Goal: Task Accomplishment & Management: Manage account settings

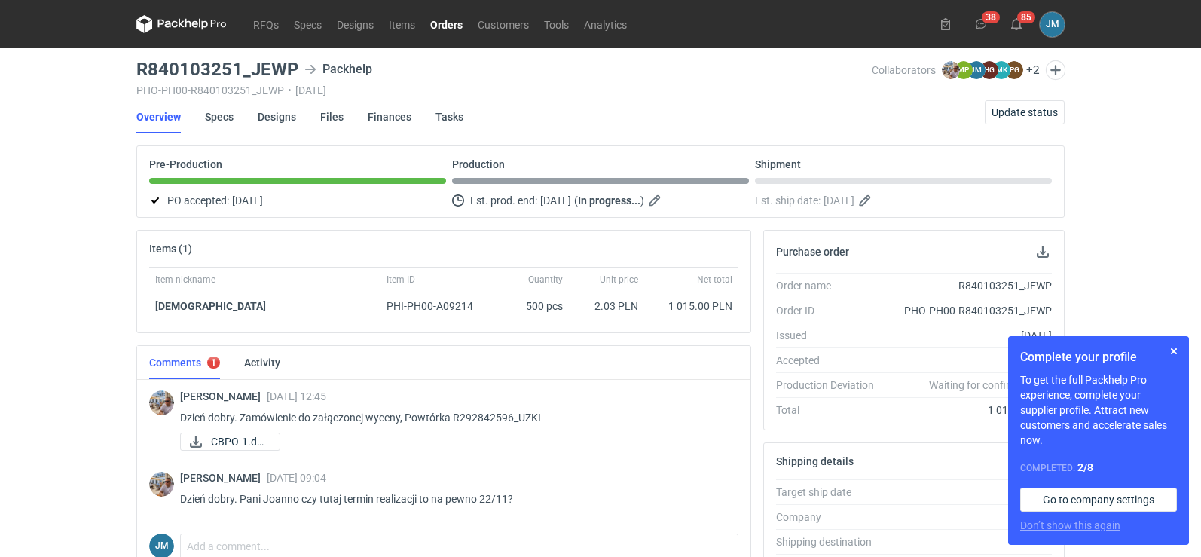
scroll to position [301, 0]
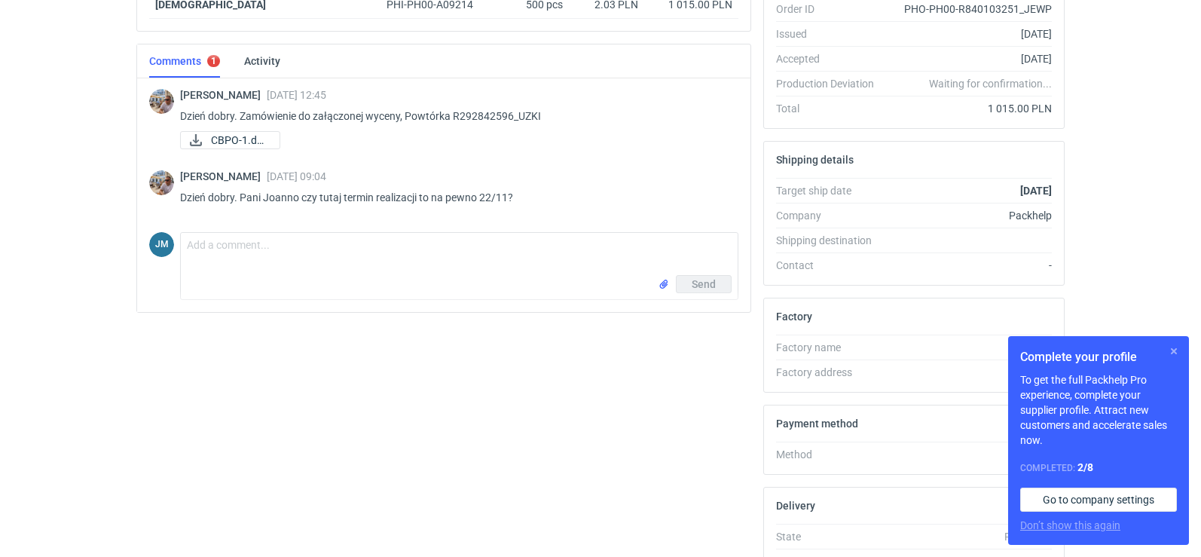
click at [1167, 347] on button "button" at bounding box center [1174, 351] width 18 height 18
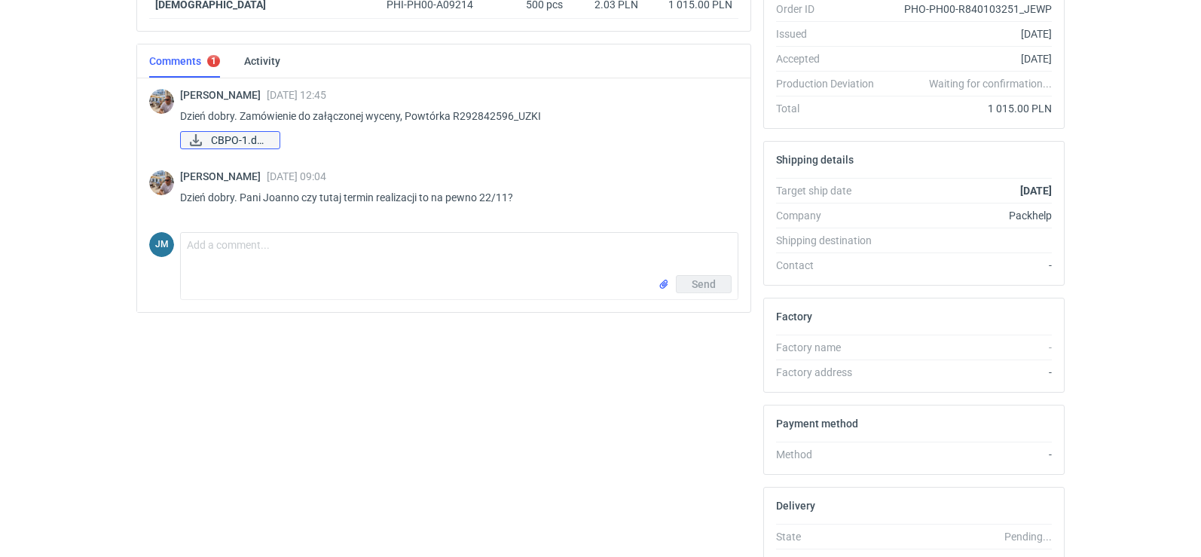
click at [231, 142] on span "CBPO-1.docx" at bounding box center [239, 140] width 57 height 17
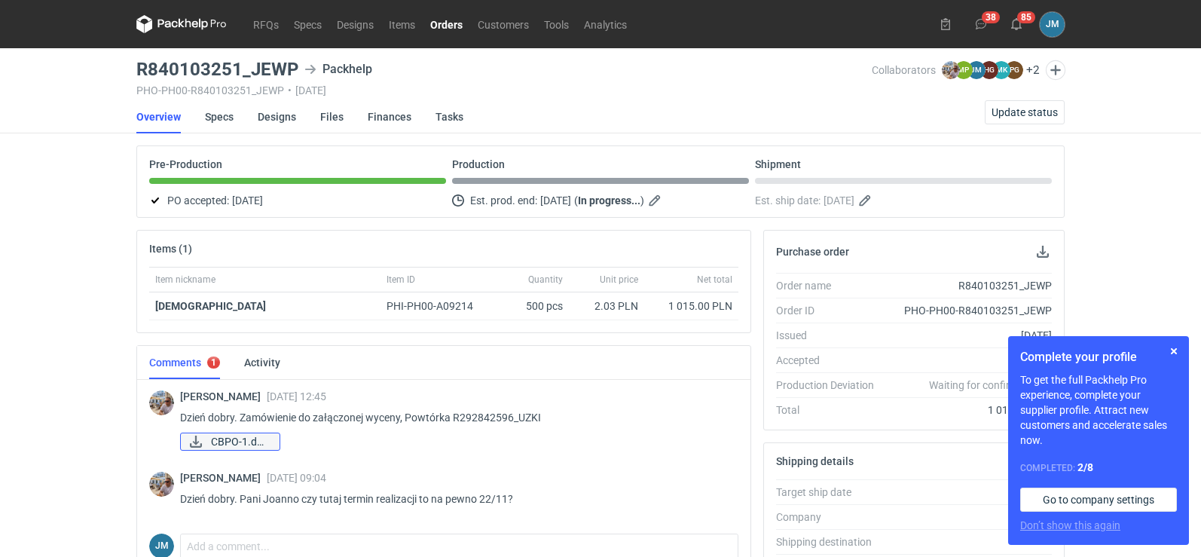
click at [228, 443] on span "CBPO-1.docx" at bounding box center [239, 441] width 57 height 17
click at [270, 33] on nav "RFQs Specs Designs Items Orders Customers Tools Analytics" at bounding box center [385, 24] width 498 height 48
click at [270, 32] on link "RFQs" at bounding box center [266, 24] width 41 height 18
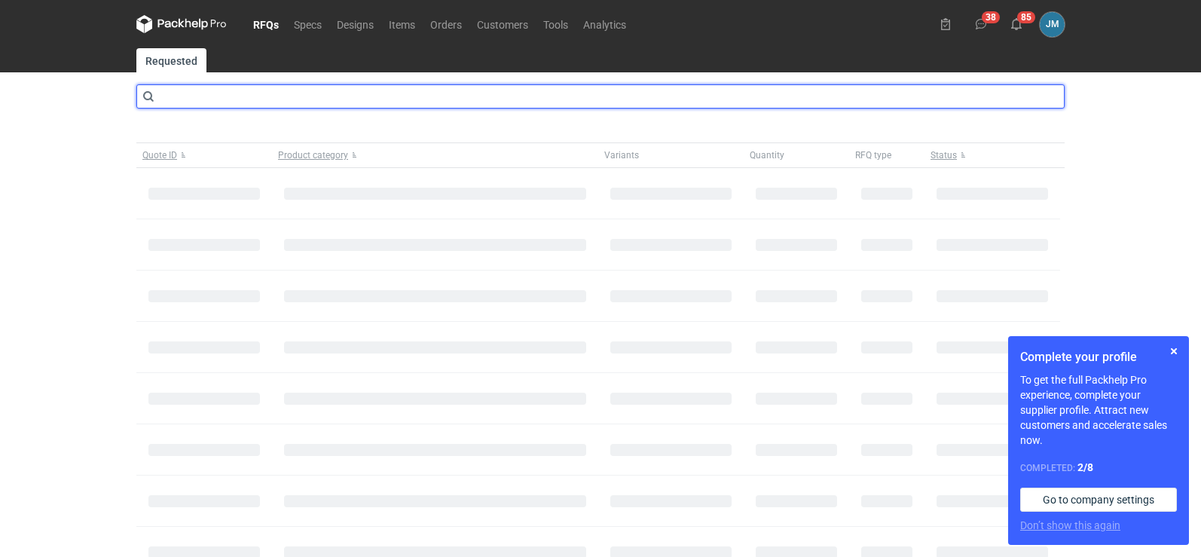
click at [245, 104] on input "text" at bounding box center [600, 96] width 928 height 24
type input "cbpo"
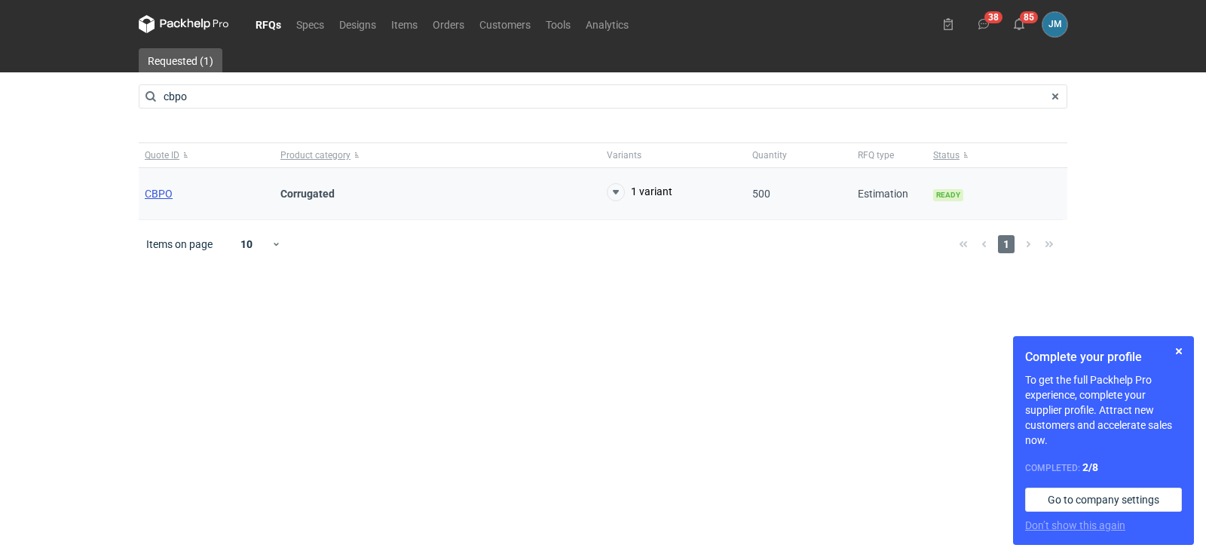
click at [146, 193] on span "CBPO" at bounding box center [159, 194] width 28 height 12
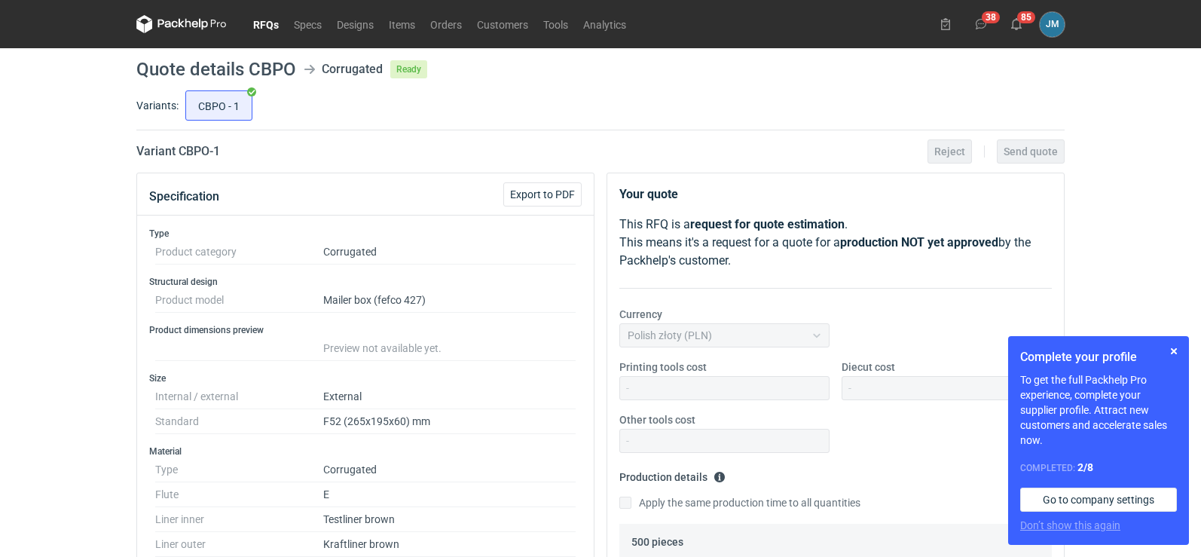
click at [156, 23] on icon at bounding box center [181, 24] width 90 height 18
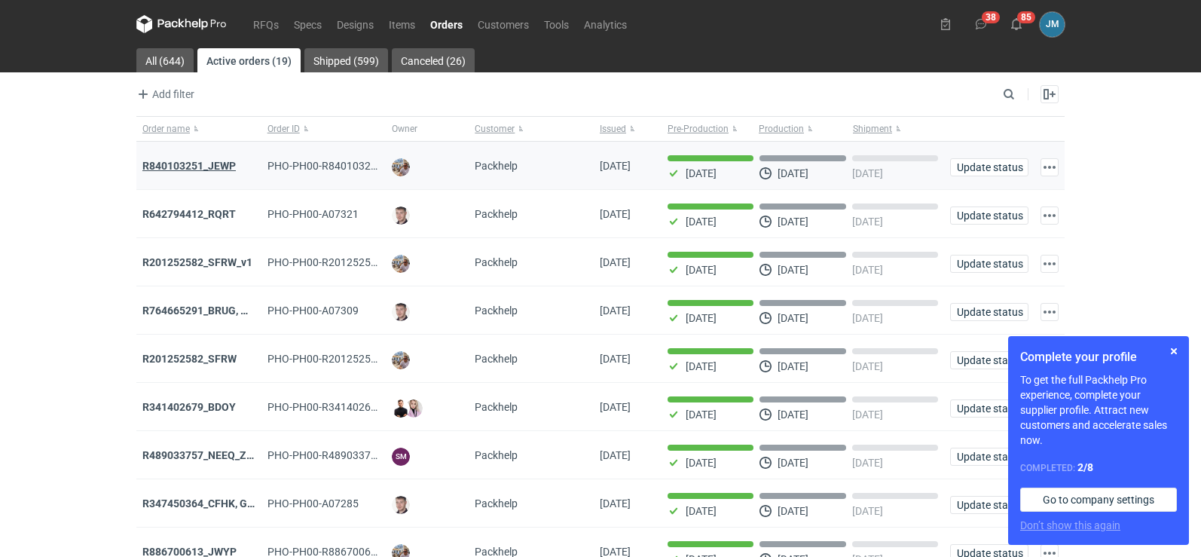
click at [214, 164] on strong "R840103251_JEWP" at bounding box center [188, 166] width 93 height 12
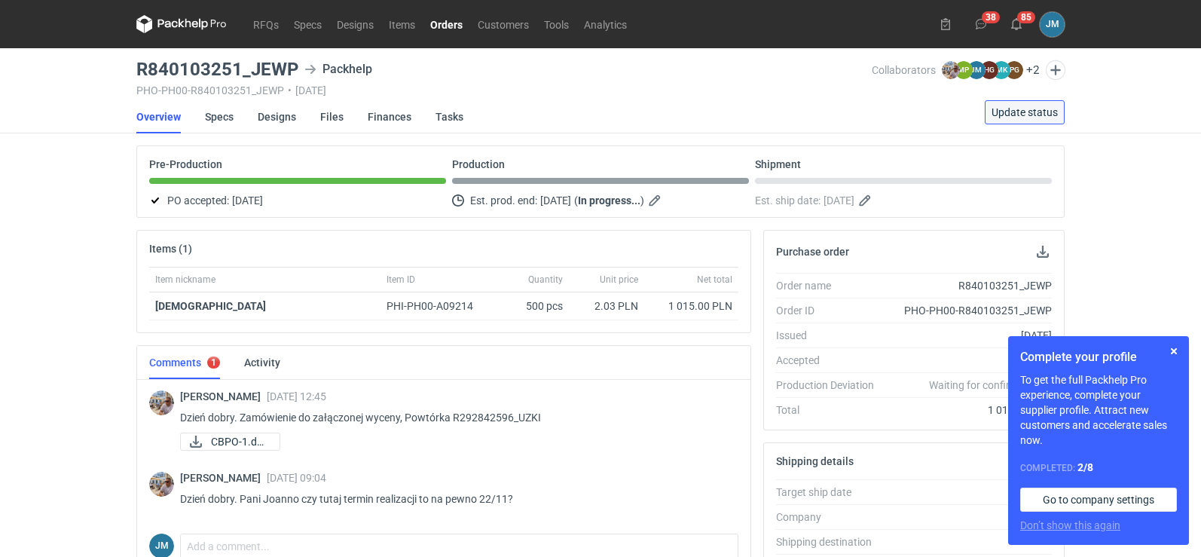
click at [1044, 113] on span "Update status" at bounding box center [1025, 112] width 66 height 11
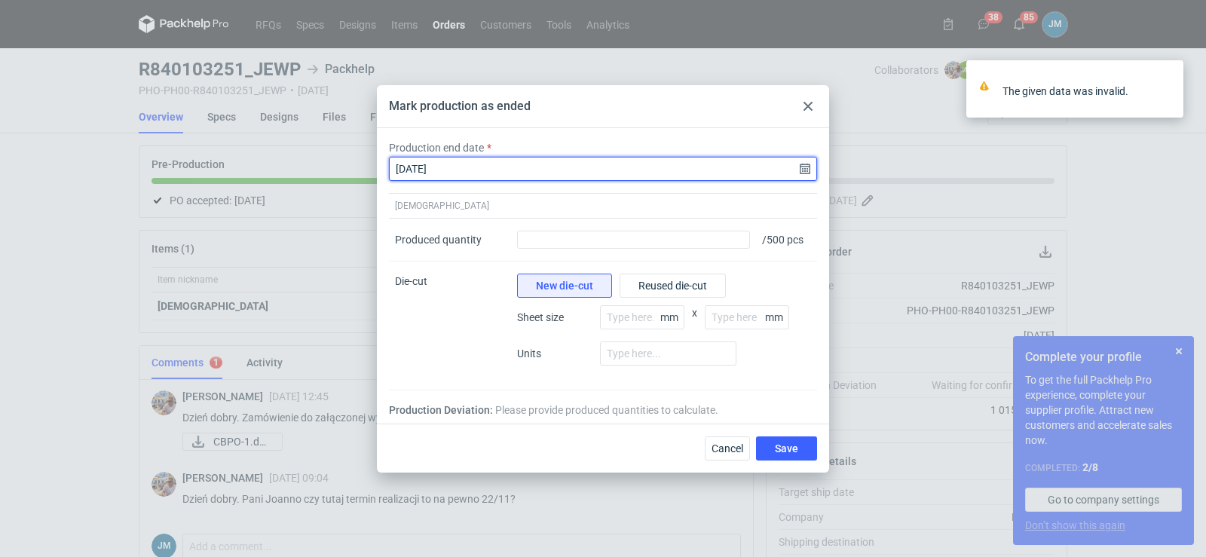
click at [804, 167] on input "[DATE]" at bounding box center [603, 169] width 428 height 24
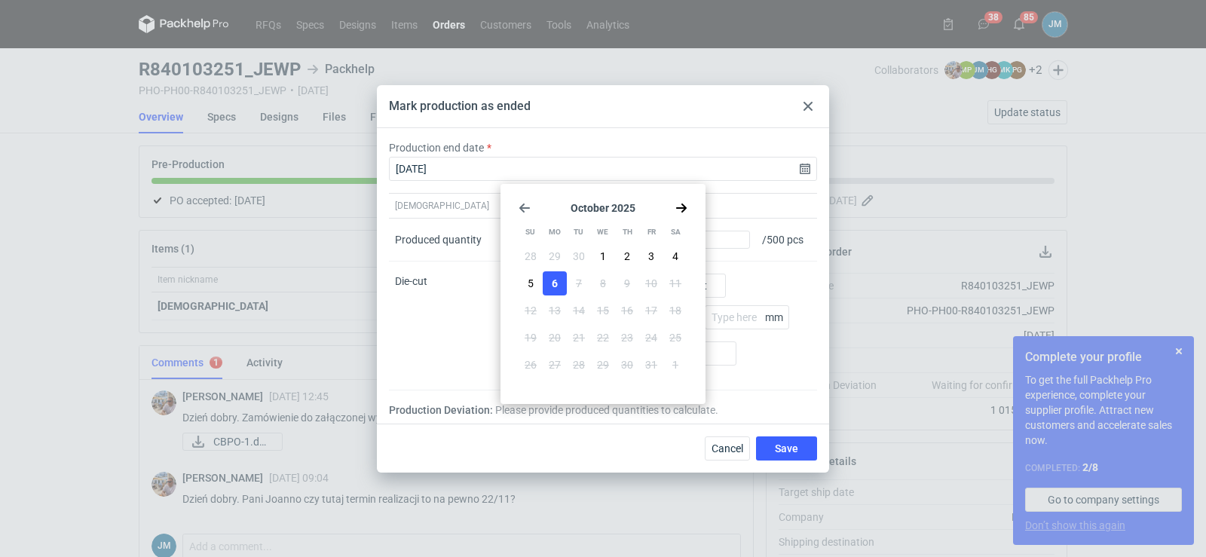
click at [804, 114] on div "Mark production as ended" at bounding box center [603, 106] width 452 height 43
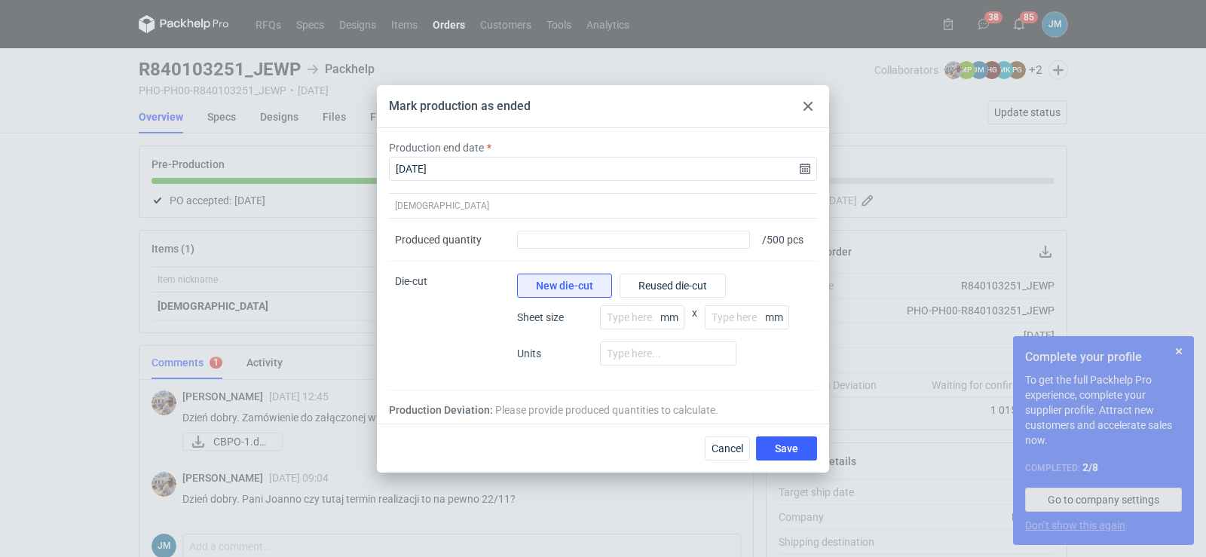
click at [805, 111] on div at bounding box center [808, 106] width 18 height 18
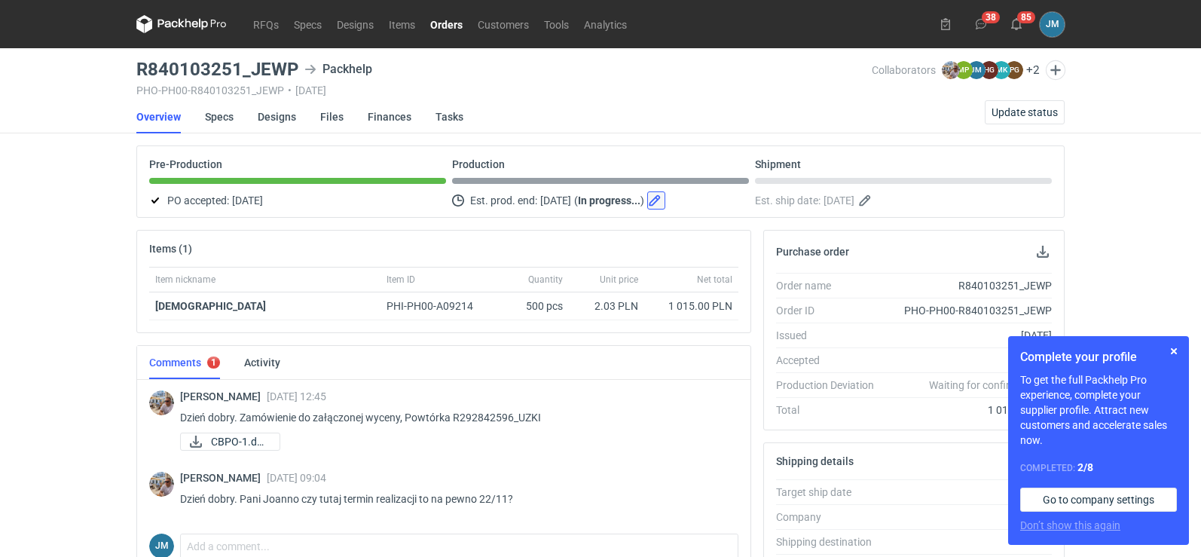
click at [665, 204] on button "button" at bounding box center [656, 200] width 18 height 18
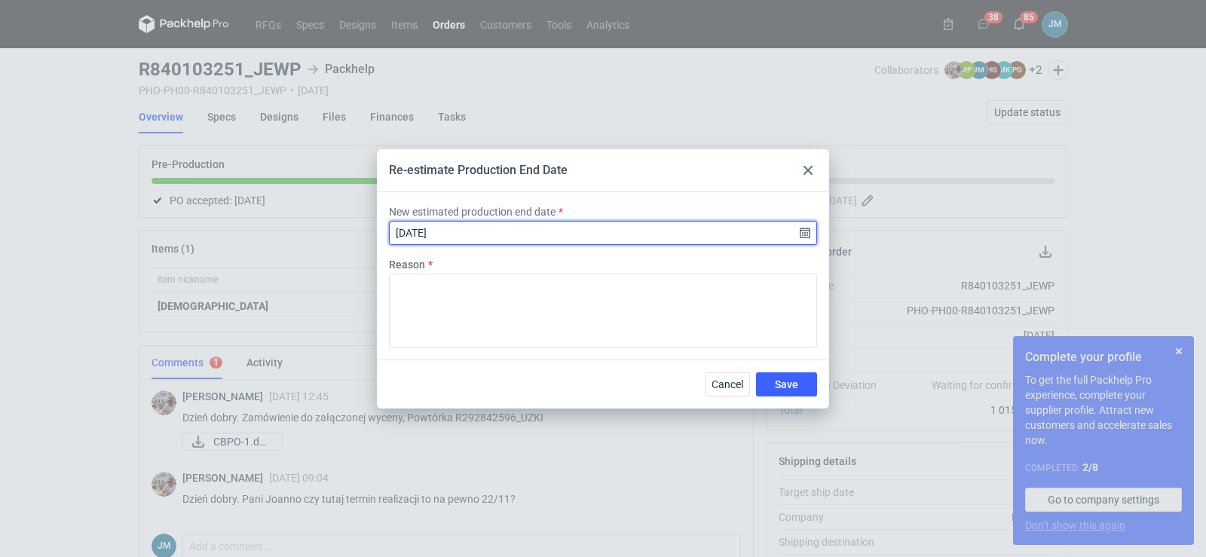
click at [626, 242] on input "[DATE]" at bounding box center [603, 233] width 428 height 24
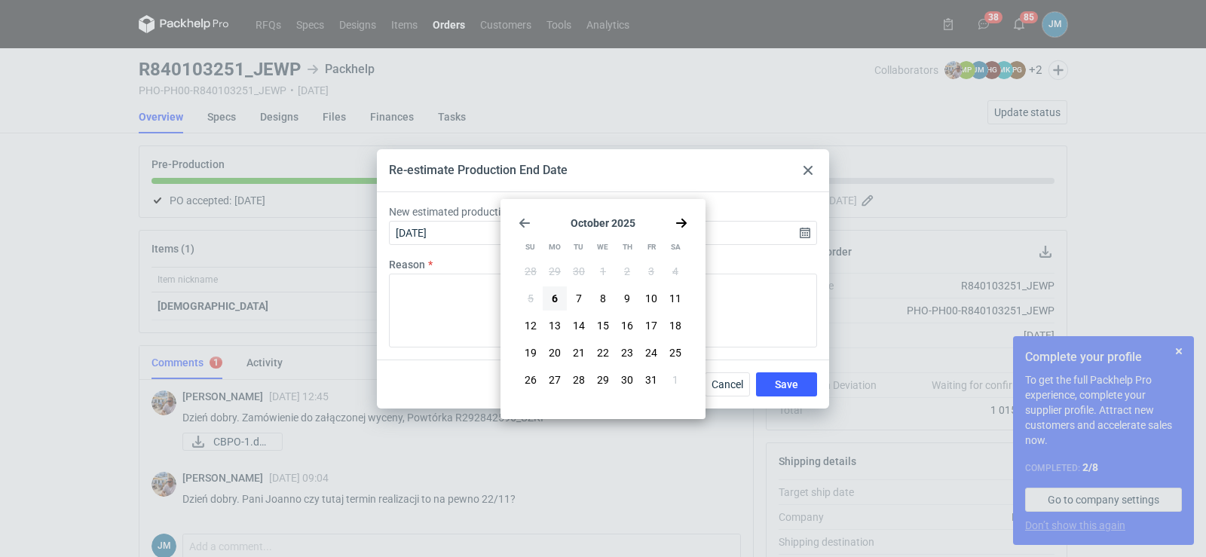
click at [682, 222] on icon "Go forward 1 month" at bounding box center [681, 223] width 12 height 12
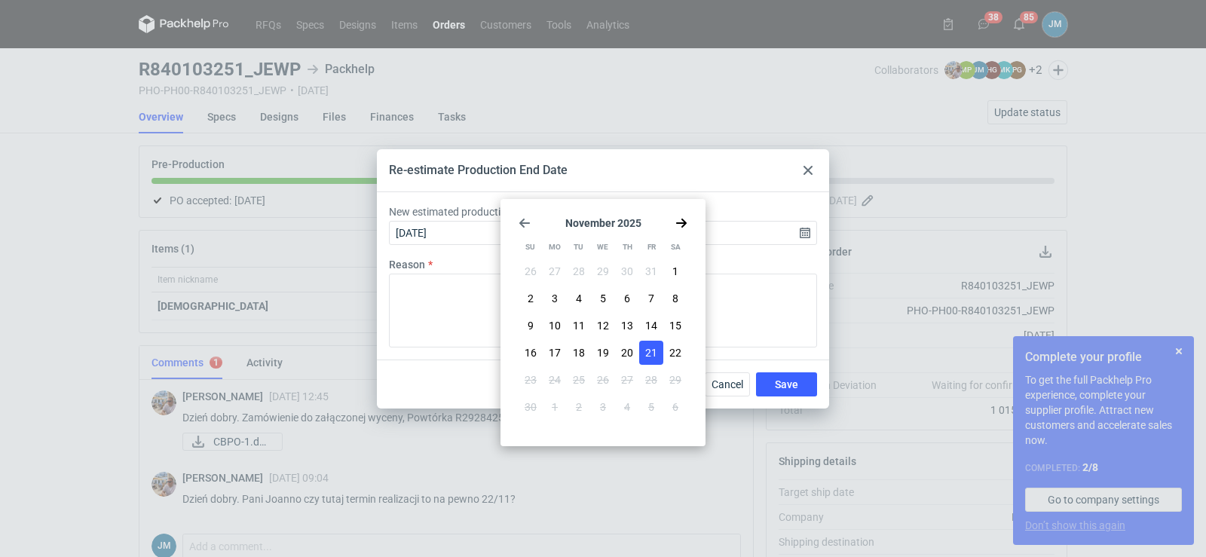
click at [526, 227] on icon "Go back 1 month" at bounding box center [524, 223] width 12 height 12
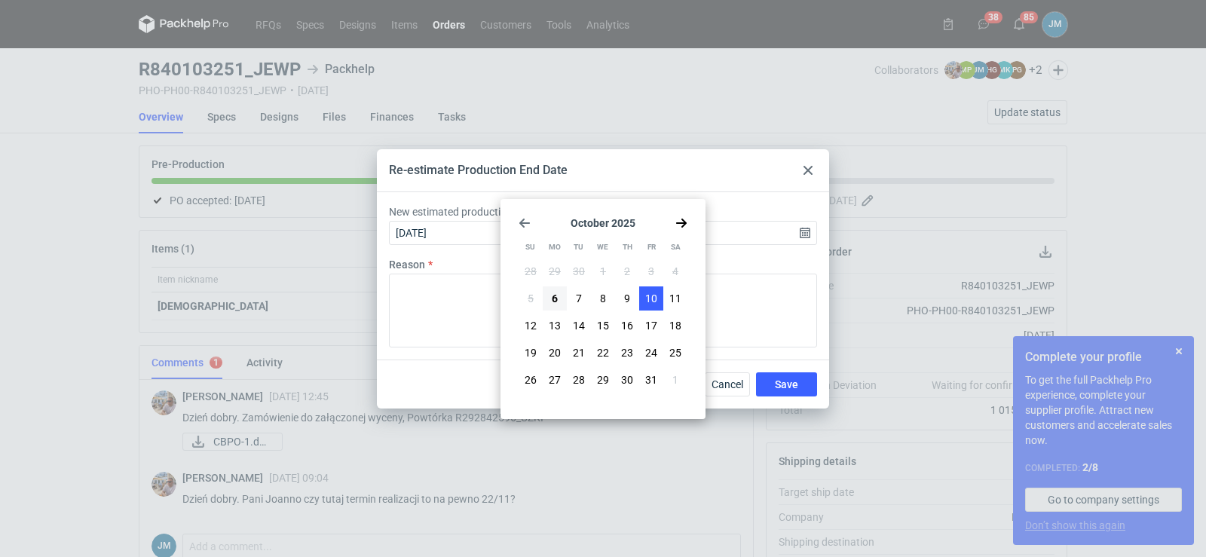
click at [653, 300] on span "10" at bounding box center [651, 298] width 12 height 15
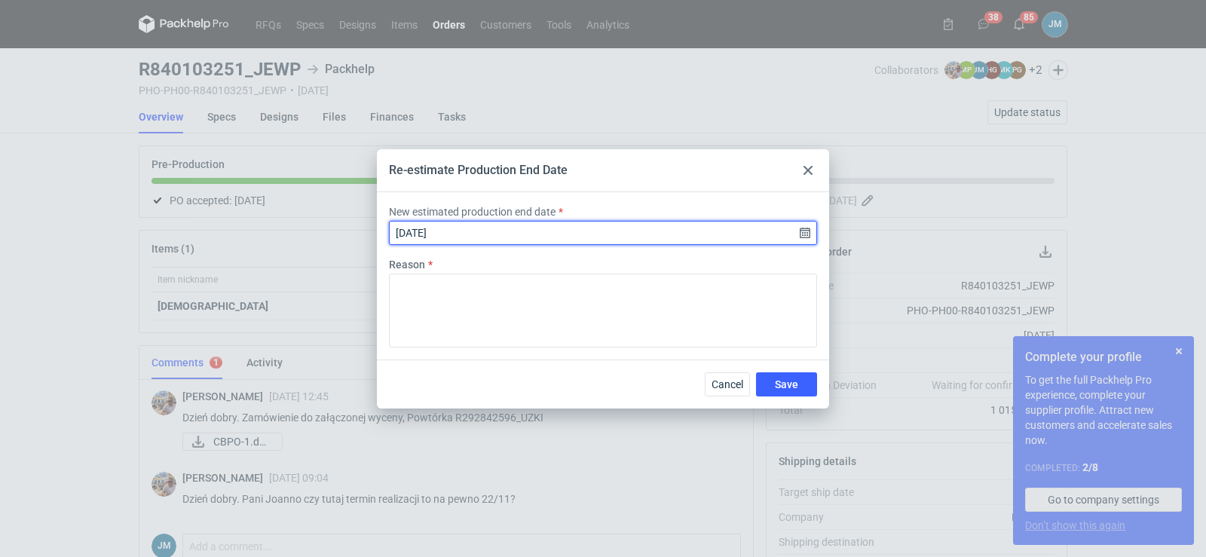
click at [503, 238] on input "[DATE]" at bounding box center [603, 233] width 428 height 24
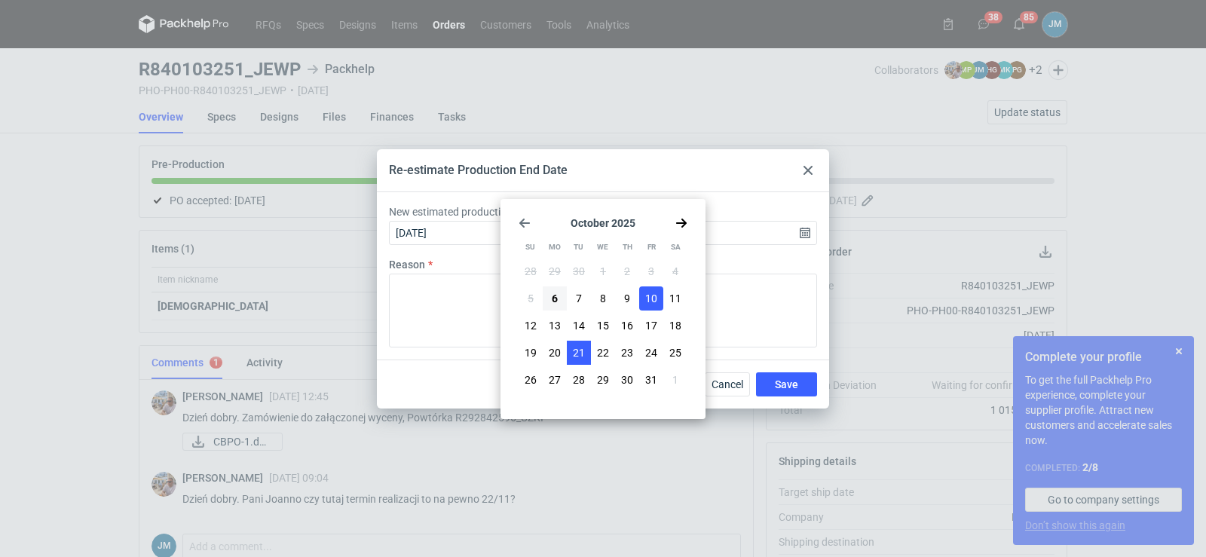
click at [576, 356] on span "21" at bounding box center [579, 352] width 12 height 15
type input "[DATE]"
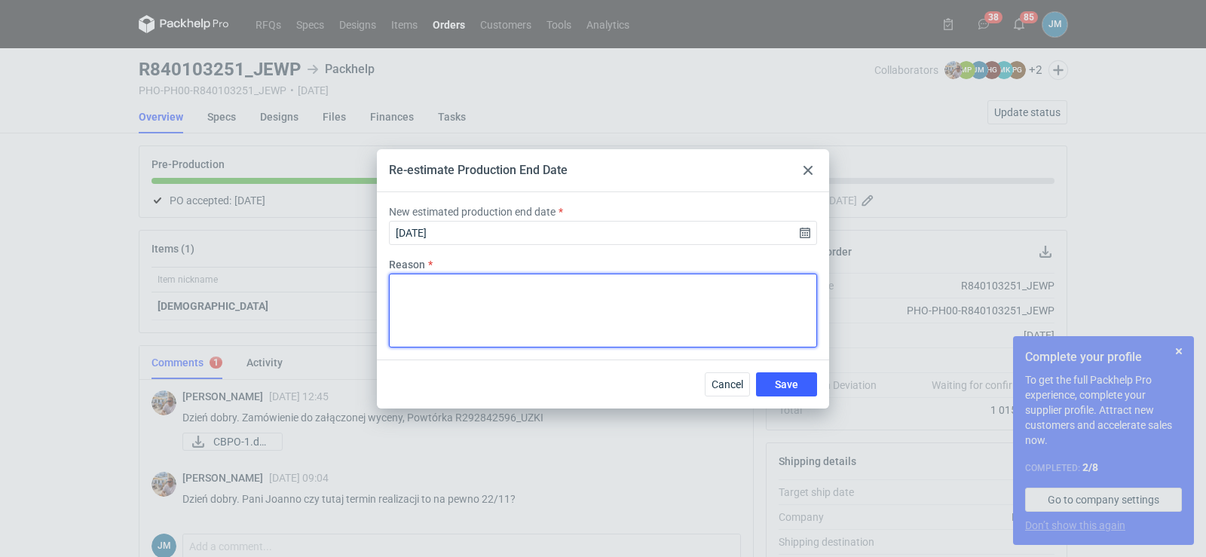
click at [748, 275] on textarea "Reason" at bounding box center [603, 311] width 428 height 74
type textarea ":)"
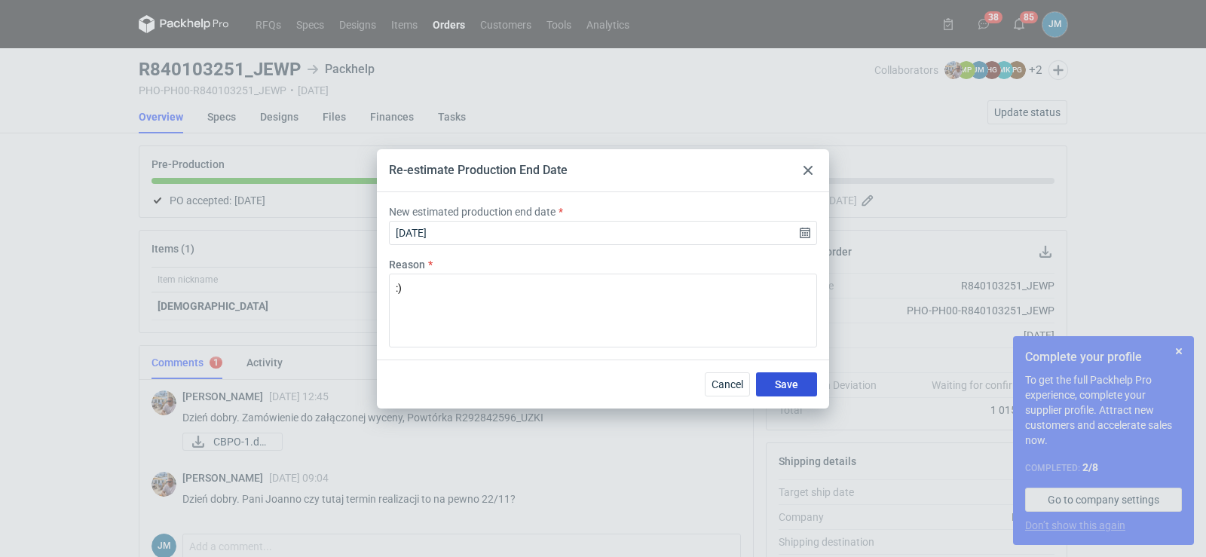
click at [782, 382] on span "Save" at bounding box center [786, 384] width 23 height 11
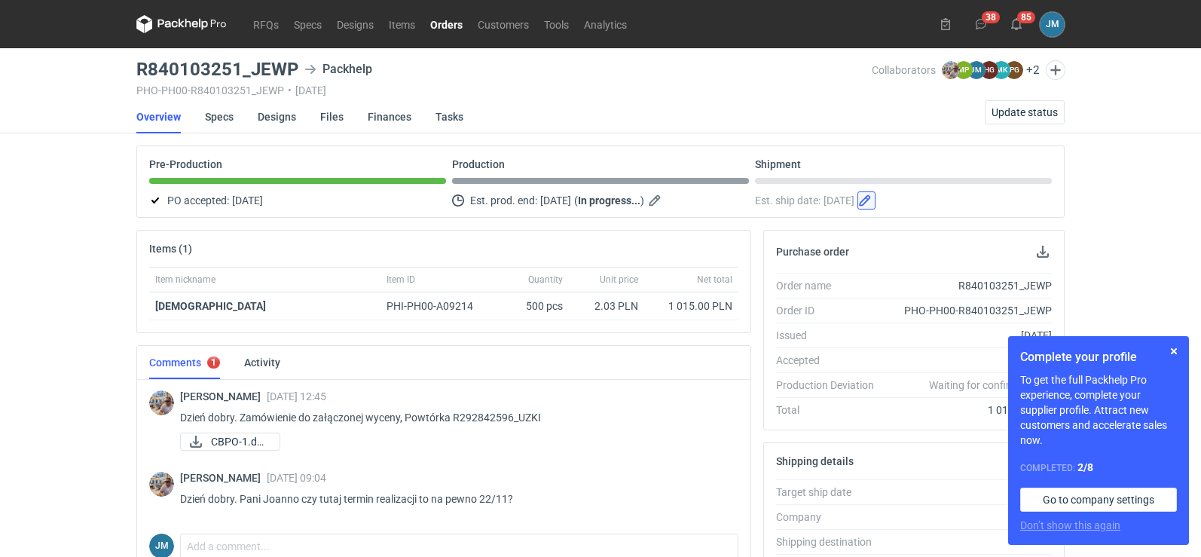
click at [876, 199] on button "button" at bounding box center [867, 200] width 18 height 18
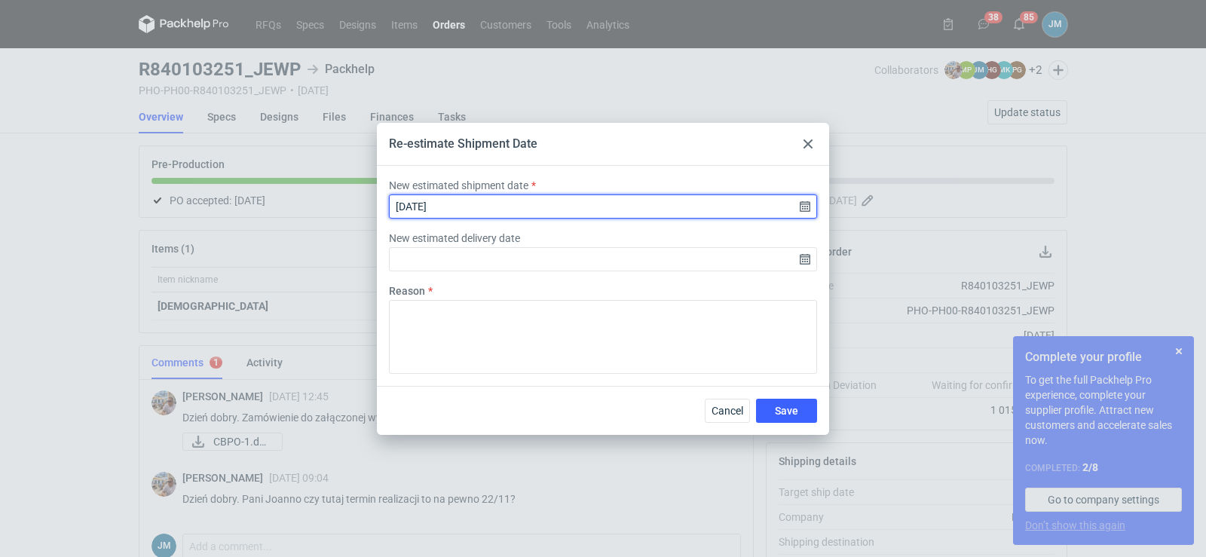
click at [595, 209] on input "[DATE]" at bounding box center [603, 206] width 428 height 24
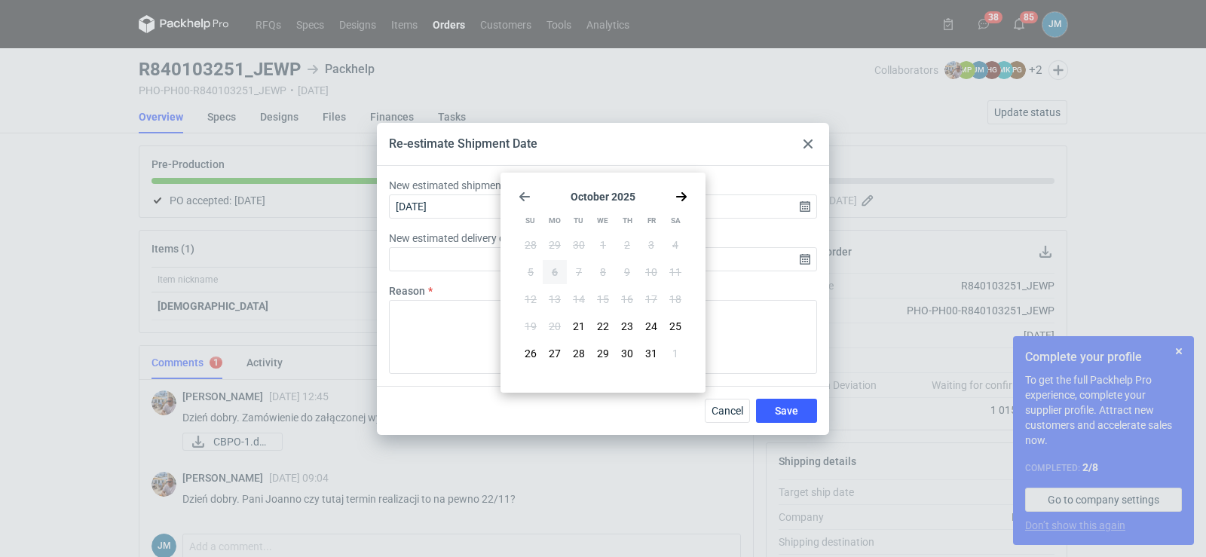
click at [806, 138] on div at bounding box center [808, 144] width 18 height 18
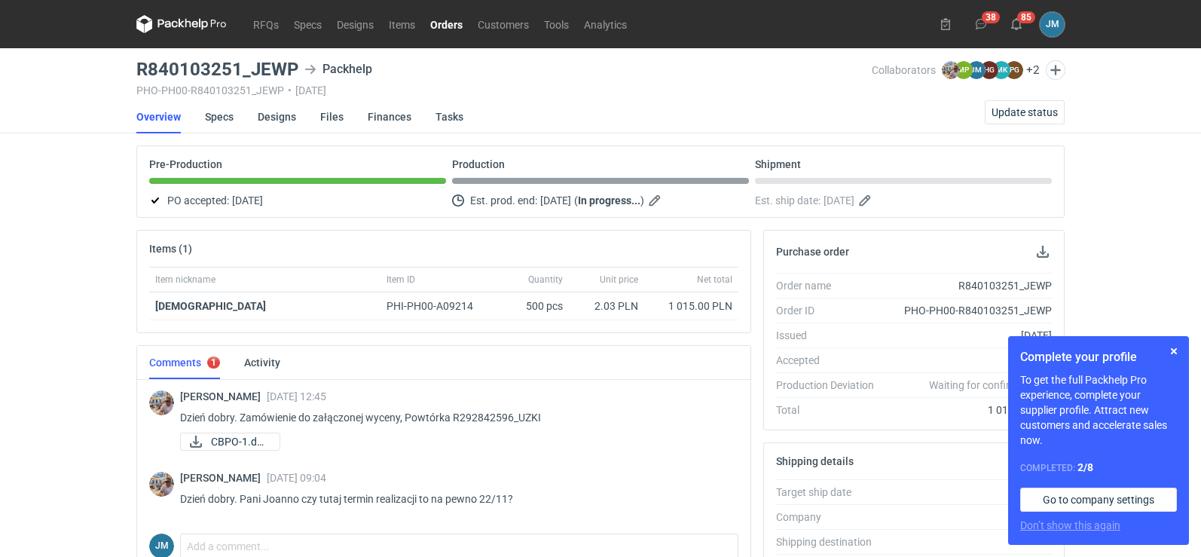
click at [803, 197] on div "Est. ship date: [DATE]" at bounding box center [903, 200] width 297 height 18
click at [32, 238] on div "RFQs Specs Designs Items Orders Customers Tools Analytics 38 85 [PERSON_NAME] […" at bounding box center [600, 278] width 1201 height 557
click at [164, 116] on link "Overview" at bounding box center [158, 116] width 44 height 33
click at [809, 195] on div "Est. ship date: [DATE]" at bounding box center [903, 200] width 297 height 18
click at [876, 205] on button "button" at bounding box center [867, 200] width 18 height 18
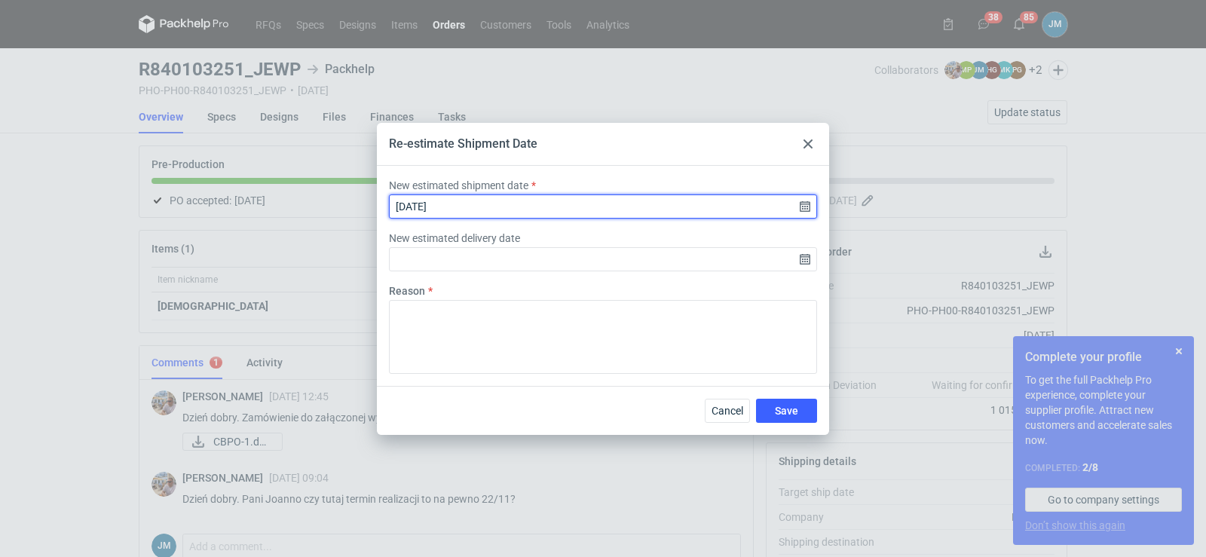
click at [589, 206] on input "[DATE]" at bounding box center [603, 206] width 428 height 24
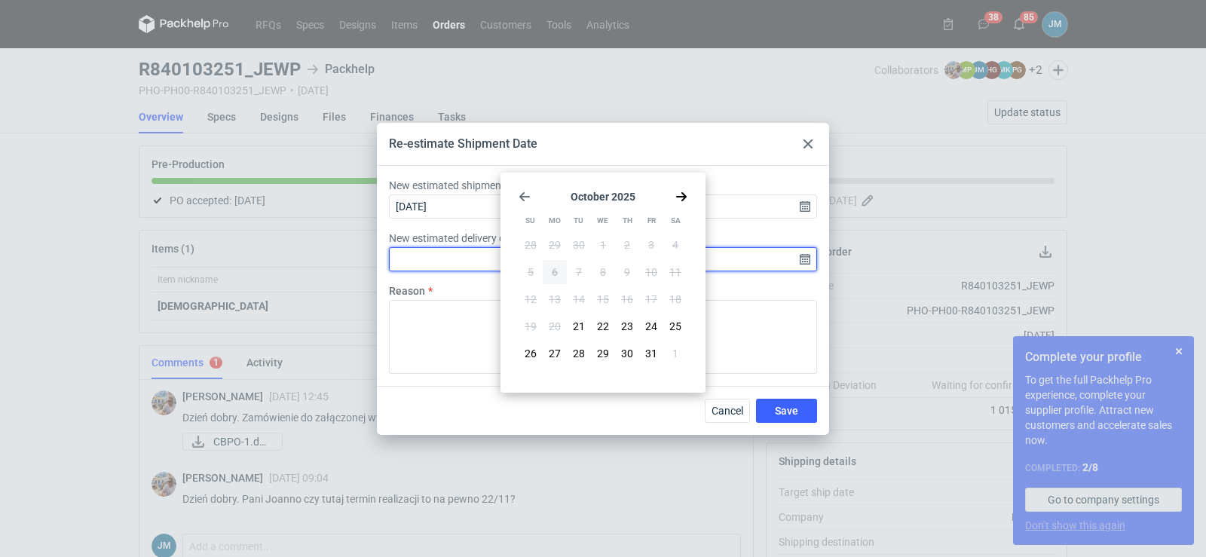
click at [414, 260] on input "New estimated delivery date" at bounding box center [603, 259] width 428 height 24
click at [599, 323] on span "22" at bounding box center [603, 326] width 12 height 15
type input "[DATE]"
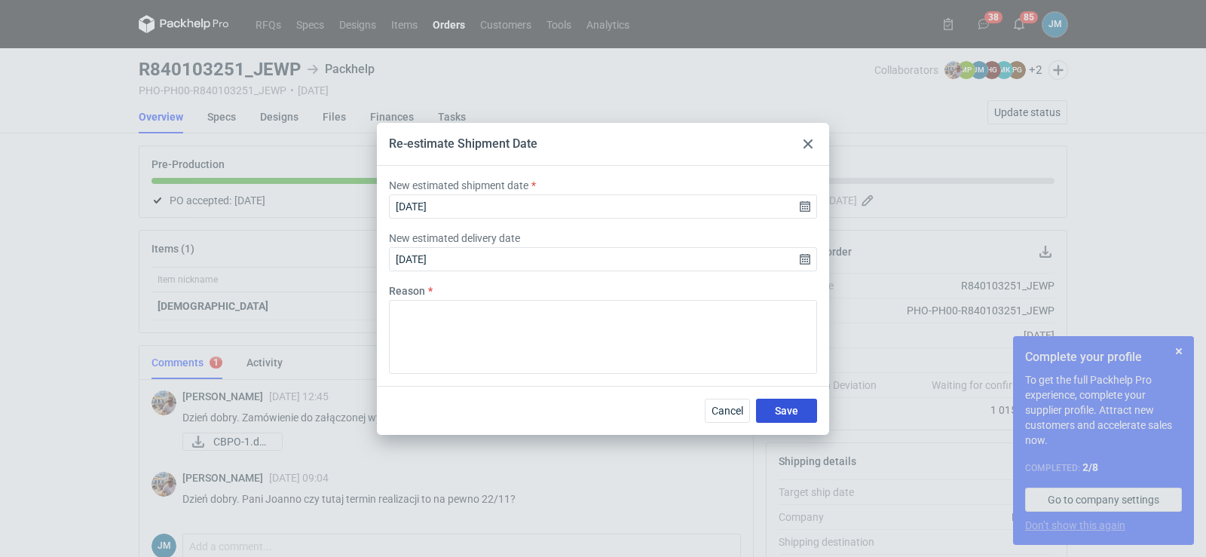
click at [804, 414] on button "Save" at bounding box center [786, 411] width 61 height 24
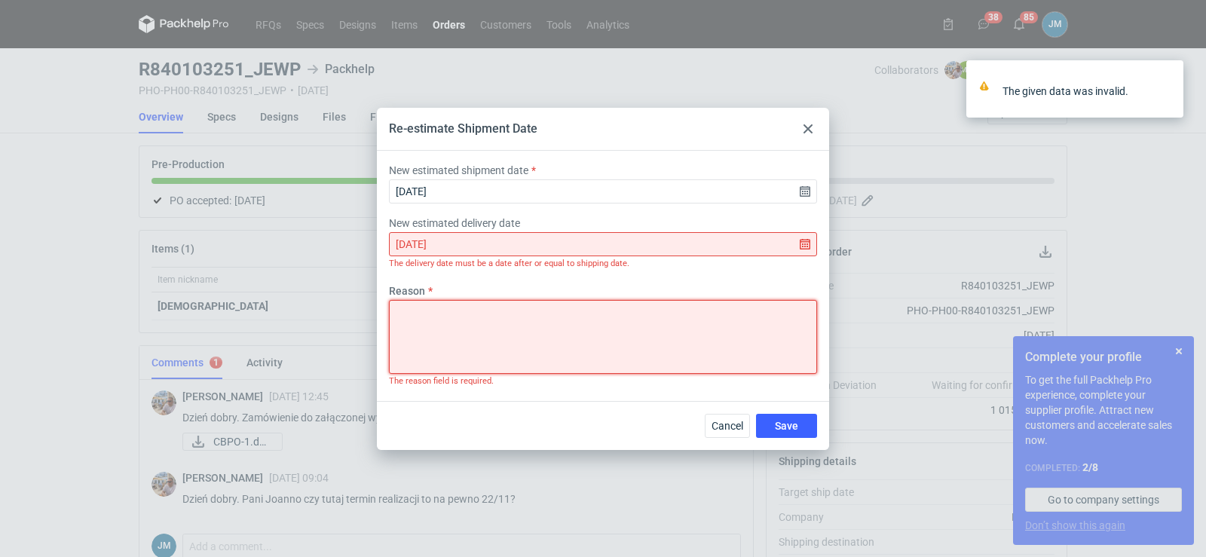
click at [605, 317] on textarea "Reason" at bounding box center [603, 337] width 428 height 74
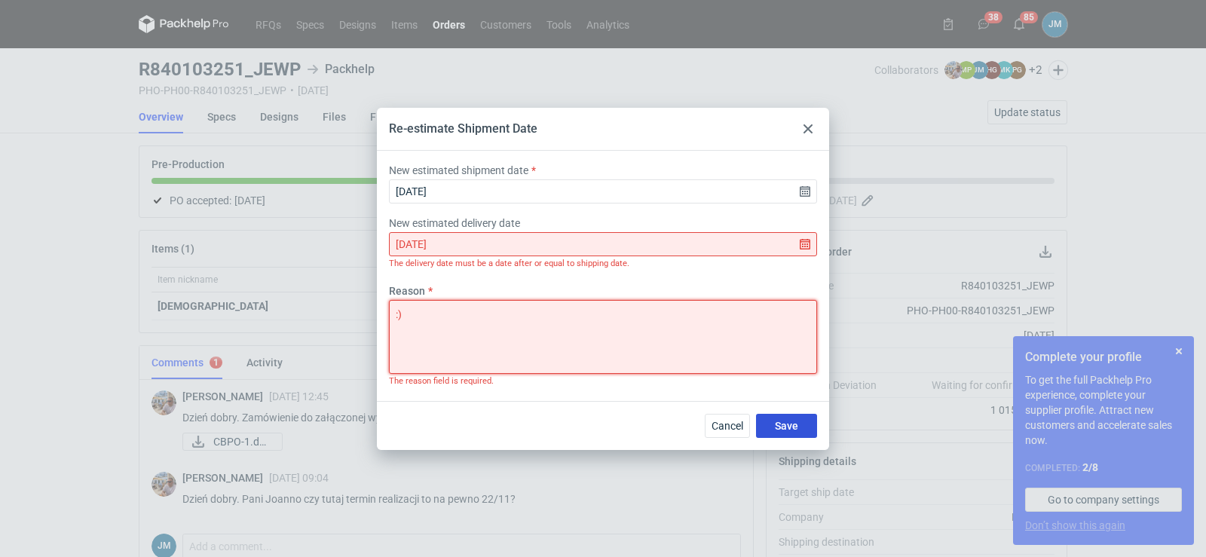
type textarea ":)"
click at [767, 418] on button "Save" at bounding box center [786, 426] width 61 height 24
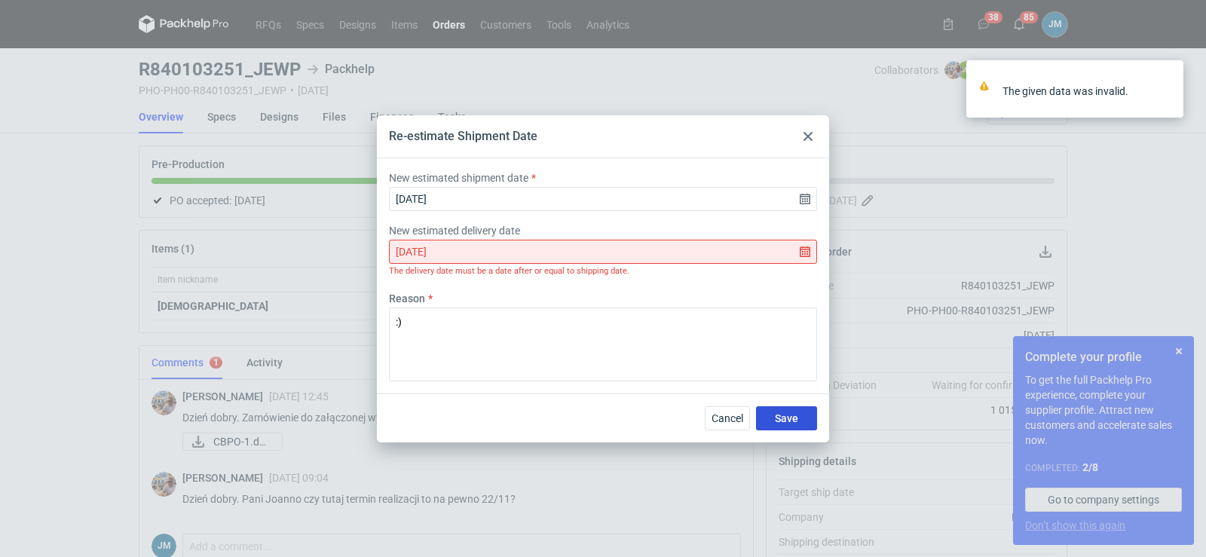
click at [767, 418] on button "Save" at bounding box center [786, 418] width 61 height 24
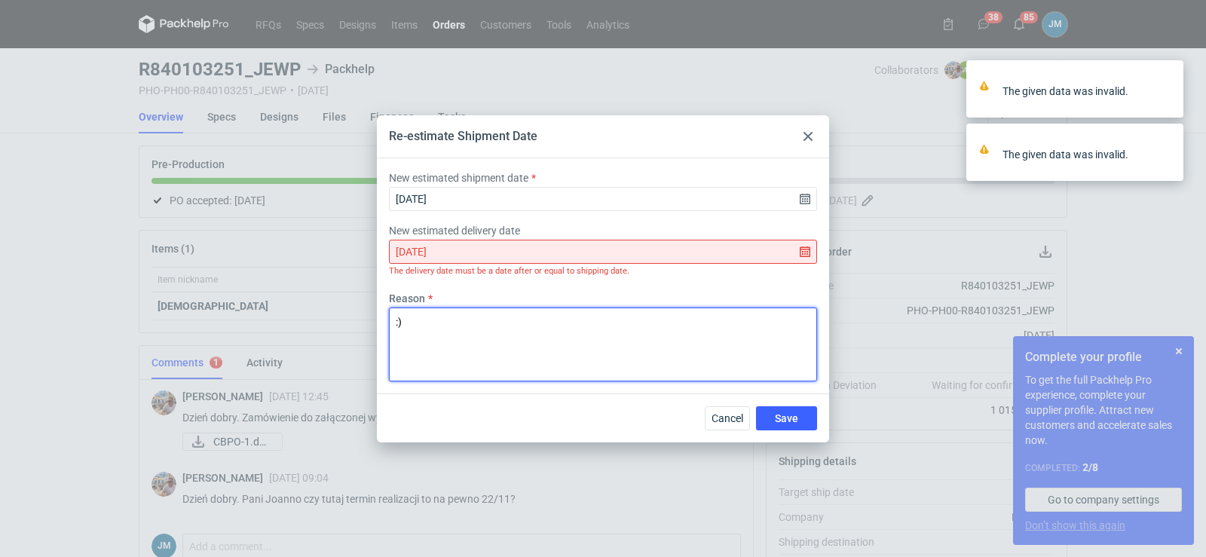
click at [692, 373] on textarea ":)" at bounding box center [603, 344] width 428 height 74
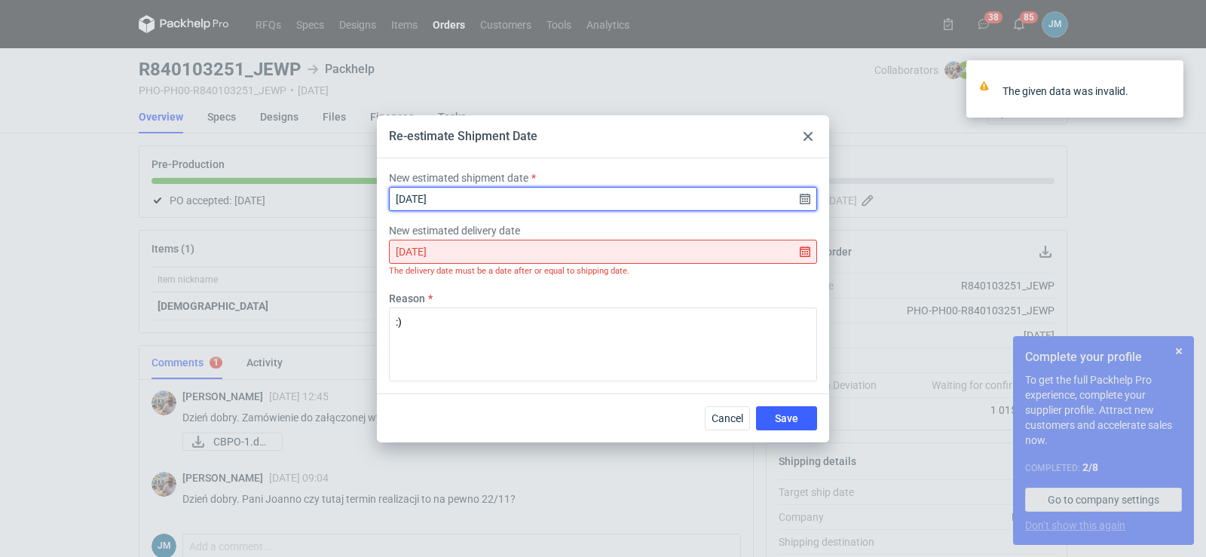
click at [602, 196] on input "[DATE]" at bounding box center [603, 199] width 428 height 24
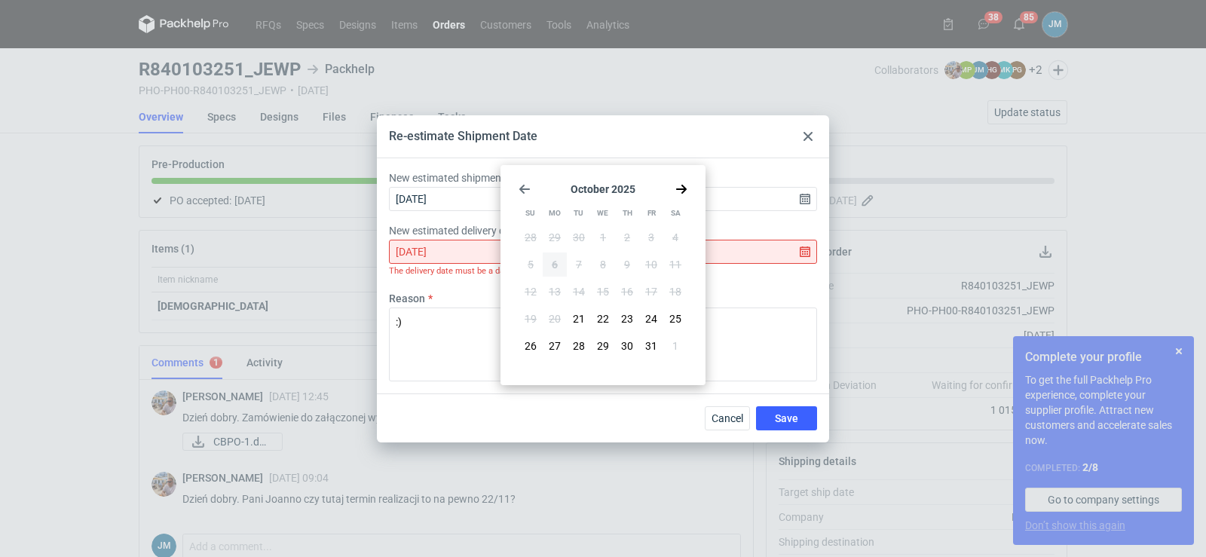
click at [518, 188] on div "[DATE] Su Mo Tu We Th Fr Sa 28 29 30 1 2 3 4 5 6 7 8 9 10 11 12 13 14 15 16 17 …" at bounding box center [602, 275] width 193 height 208
click at [575, 317] on span "21" at bounding box center [579, 318] width 12 height 15
type input "[DATE]"
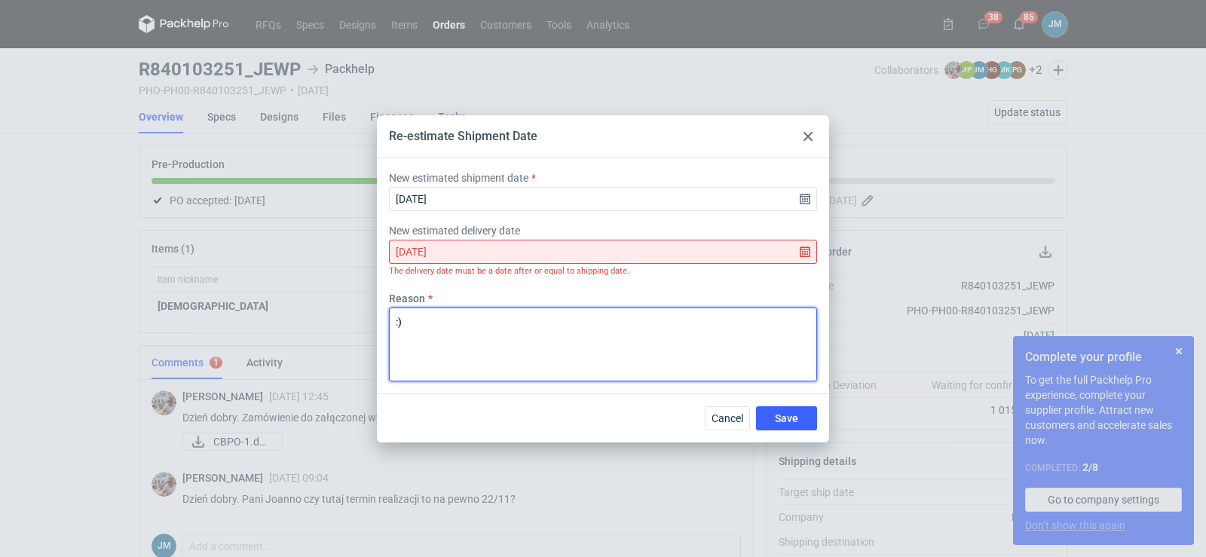
drag, startPoint x: 541, startPoint y: 317, endPoint x: 215, endPoint y: 295, distance: 327.1
click at [215, 295] on div "Re-estimate Shipment Date New estimated shipment date [DATE] New estimated deli…" at bounding box center [603, 278] width 1206 height 557
type textarea ")"
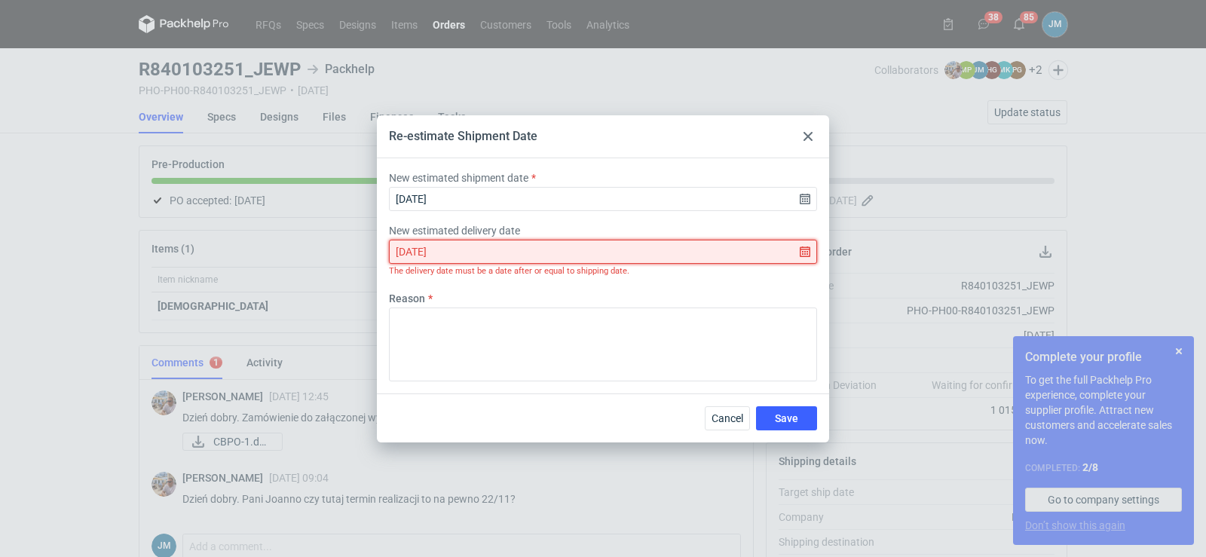
click at [535, 260] on input "[DATE]" at bounding box center [603, 252] width 428 height 24
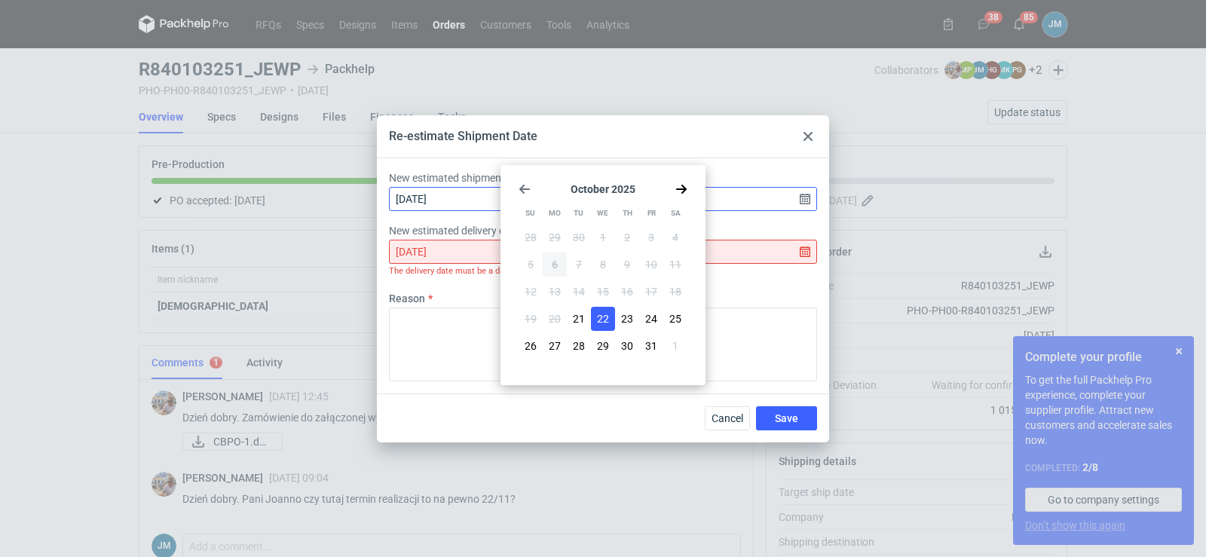
click at [460, 207] on div "New estimated shipment date [DATE]" at bounding box center [603, 196] width 440 height 53
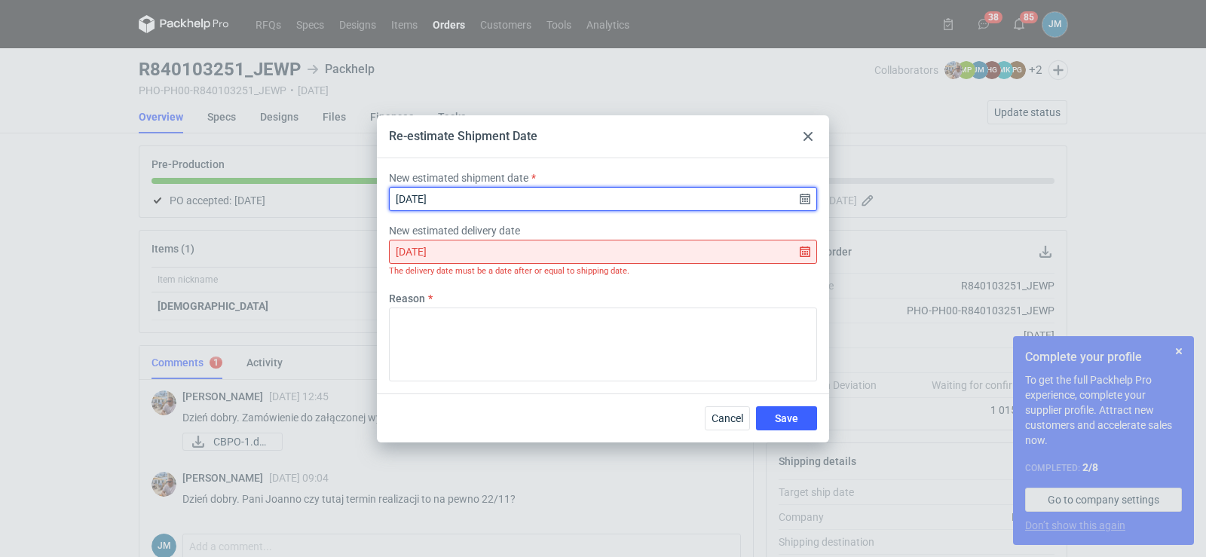
click at [460, 203] on input "[DATE]" at bounding box center [603, 199] width 428 height 24
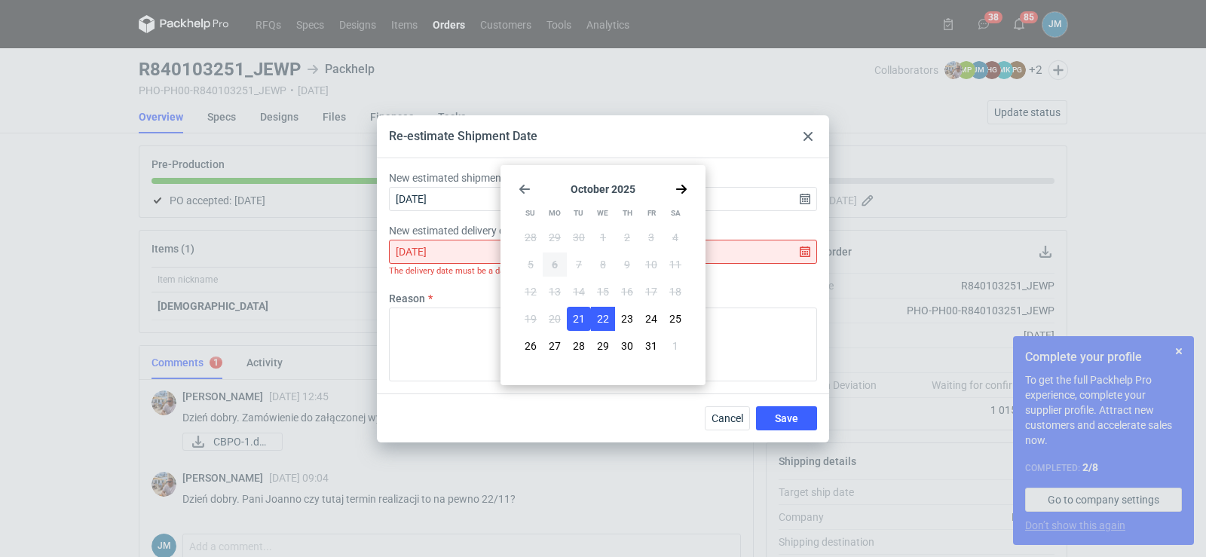
click at [607, 319] on span "22" at bounding box center [603, 318] width 12 height 15
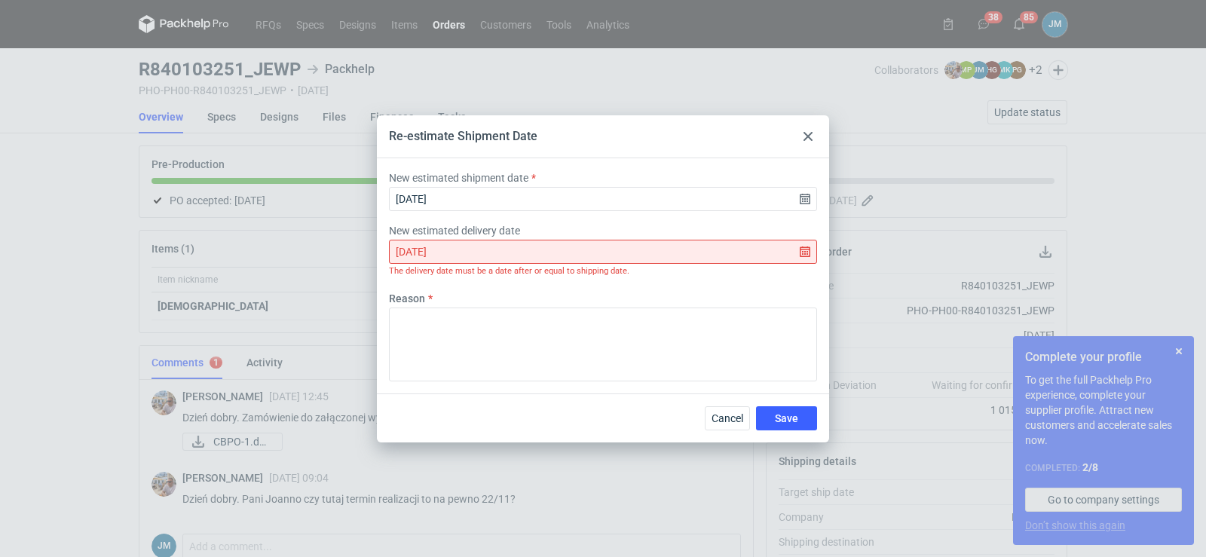
type input "[DATE]"
click at [800, 254] on input "[DATE]" at bounding box center [603, 252] width 428 height 24
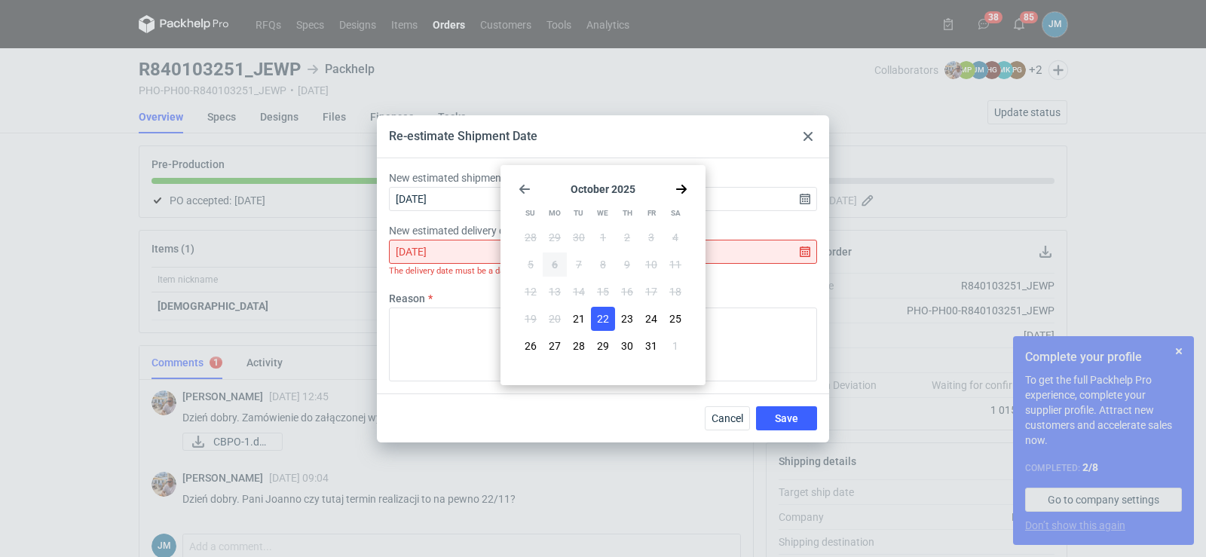
click at [606, 320] on span "22" at bounding box center [603, 318] width 12 height 15
click at [795, 417] on span "Save" at bounding box center [786, 418] width 23 height 11
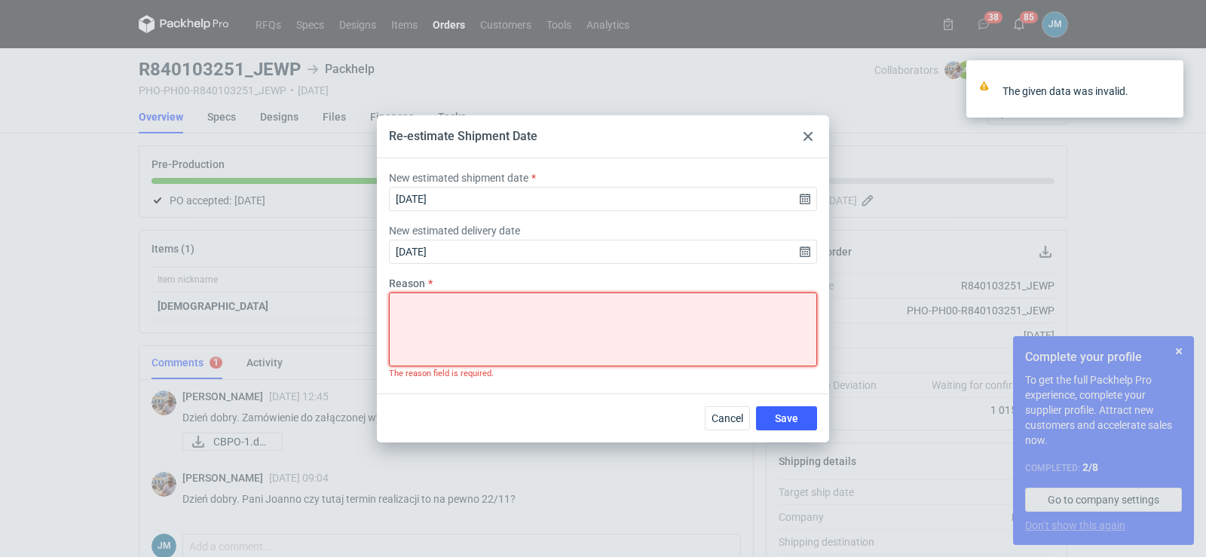
click at [623, 335] on textarea "Reason" at bounding box center [603, 329] width 428 height 74
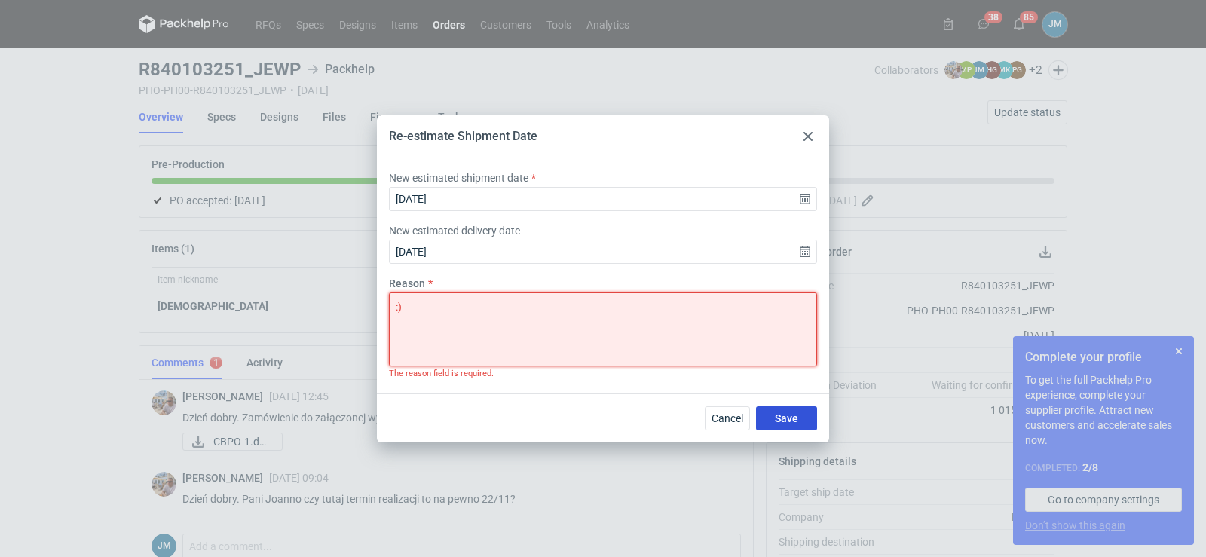
type textarea ":)"
click at [778, 420] on span "Save" at bounding box center [786, 418] width 23 height 11
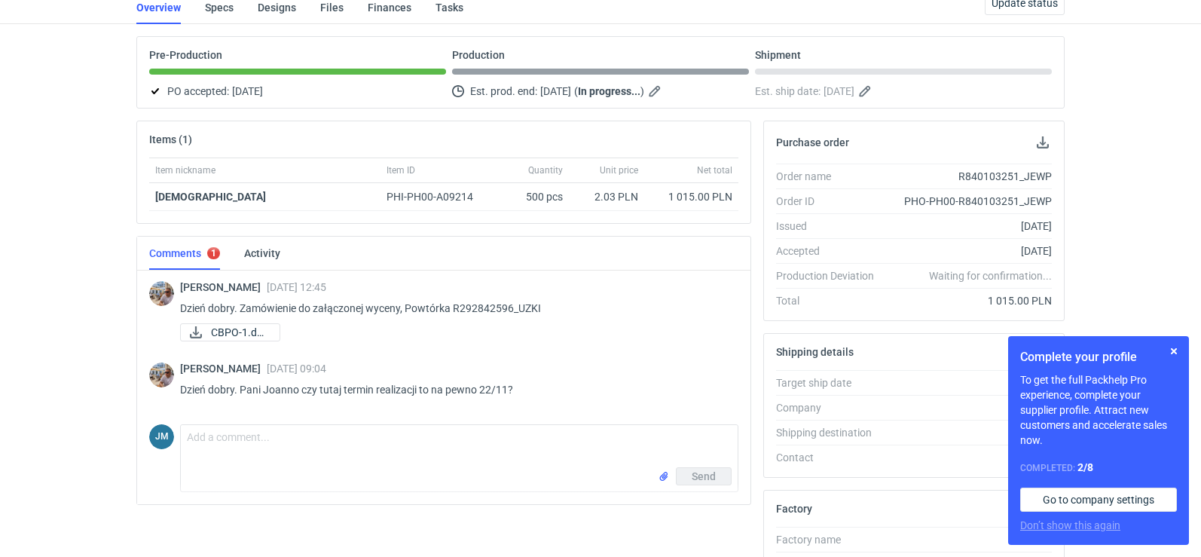
scroll to position [301, 0]
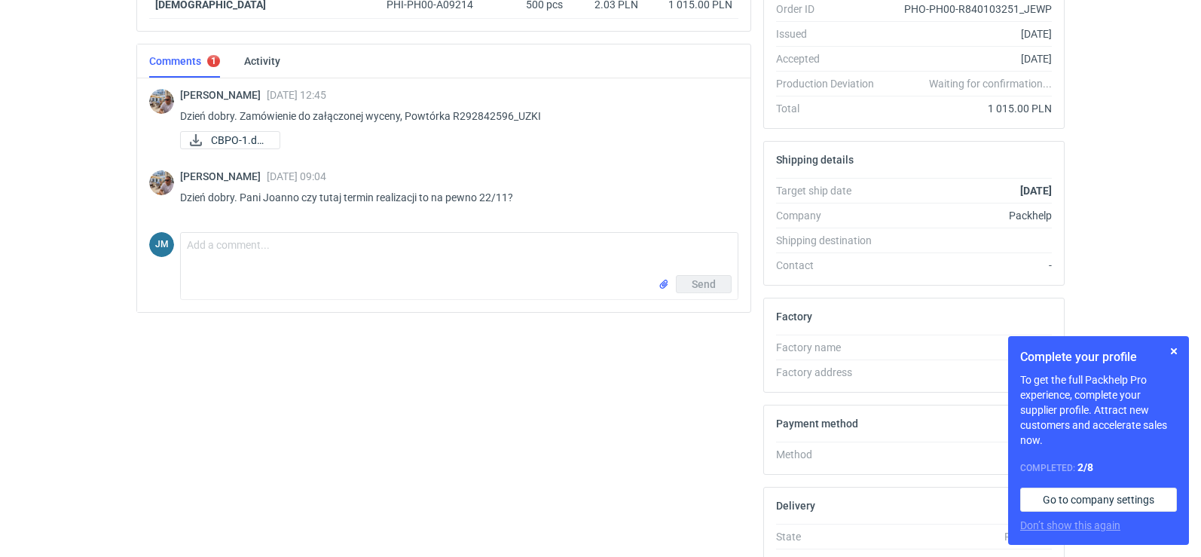
drag, startPoint x: 247, startPoint y: 306, endPoint x: 243, endPoint y: 292, distance: 14.8
click at [247, 300] on div "[PERSON_NAME] [DATE] 12:45 Dzień dobry. Zamówienie do załączonej wyceny, Powtór…" at bounding box center [443, 195] width 613 height 234
click at [242, 286] on div "Send" at bounding box center [459, 287] width 557 height 24
click at [284, 263] on textarea "Comment message" at bounding box center [459, 254] width 557 height 42
type textarea "[PERSON_NAME] , już poprawiłam"
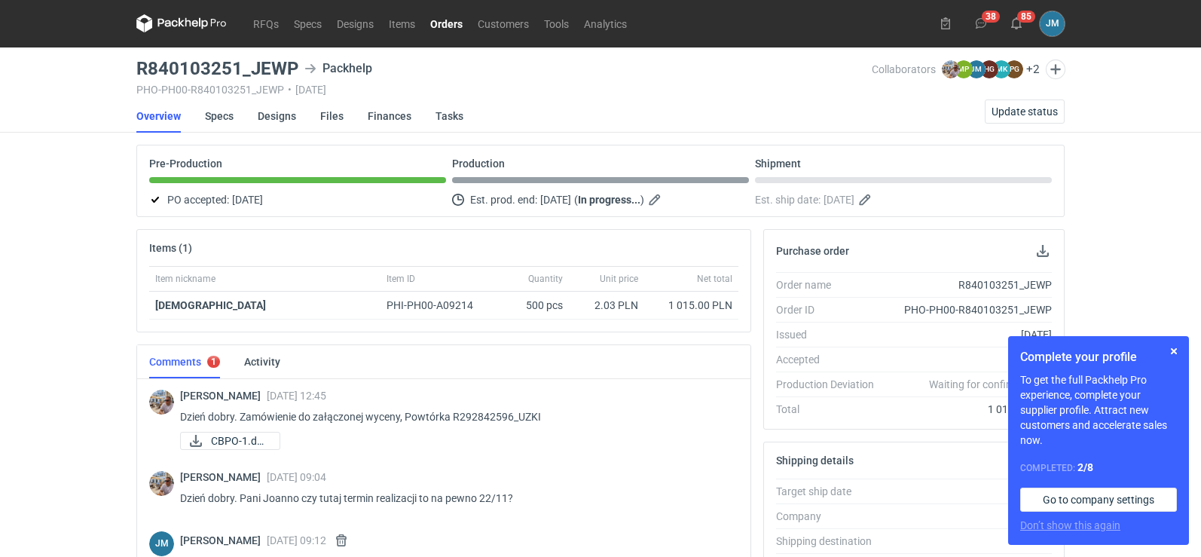
scroll to position [0, 0]
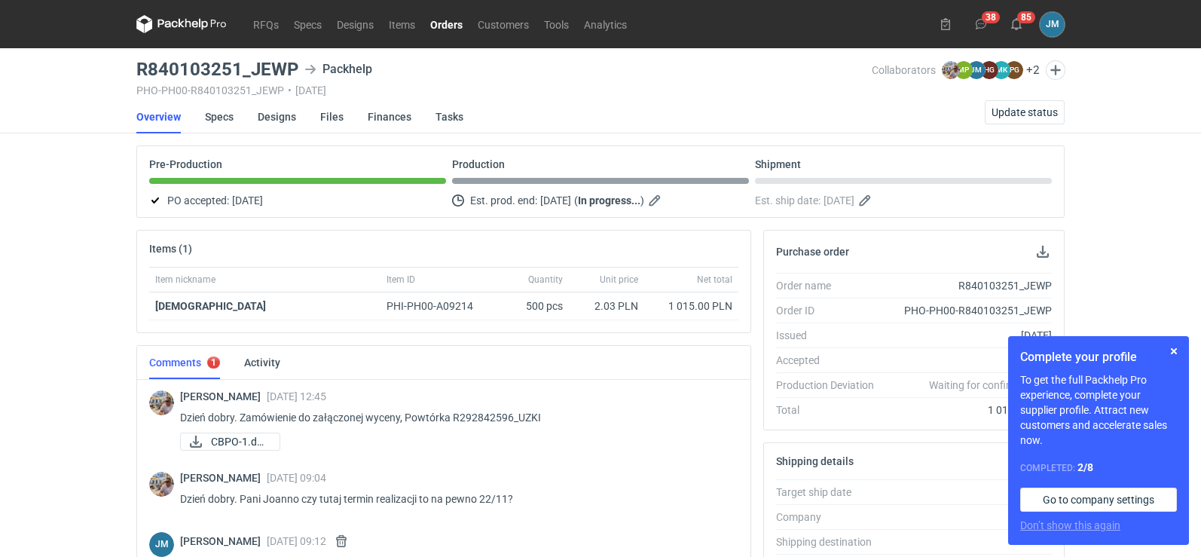
click at [154, 23] on icon at bounding box center [181, 24] width 90 height 18
